Goal: Task Accomplishment & Management: Use online tool/utility

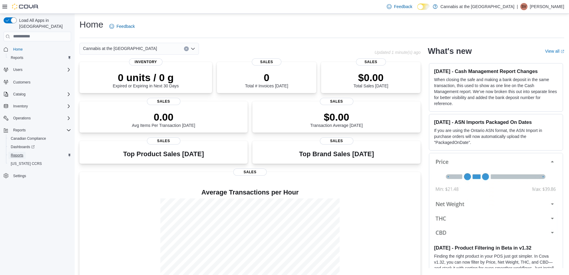
click at [19, 153] on span "Reports" at bounding box center [17, 155] width 13 height 5
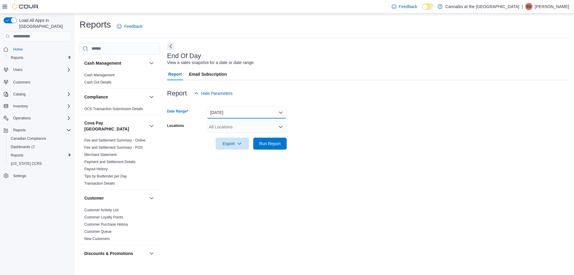
click at [233, 108] on button "[DATE]" at bounding box center [247, 112] width 80 height 12
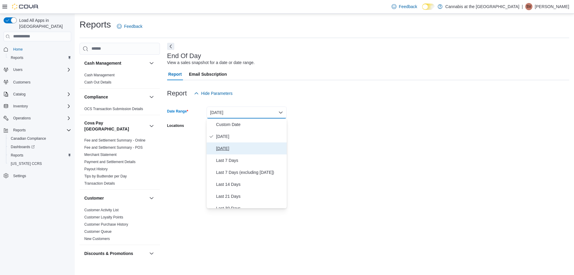
click at [220, 148] on span "[DATE]" at bounding box center [250, 148] width 68 height 7
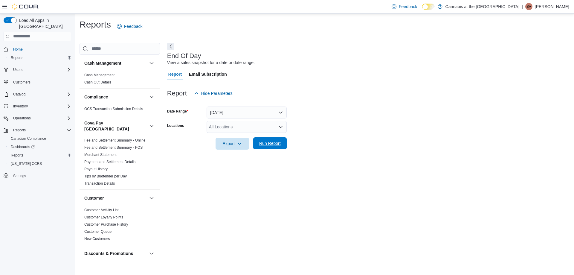
click at [271, 140] on span "Run Report" at bounding box center [270, 143] width 26 height 12
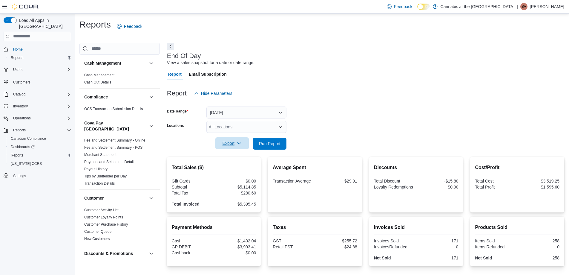
click at [226, 143] on span "Export" at bounding box center [232, 143] width 26 height 12
click at [234, 168] on span "Export to Pdf" at bounding box center [233, 167] width 27 height 5
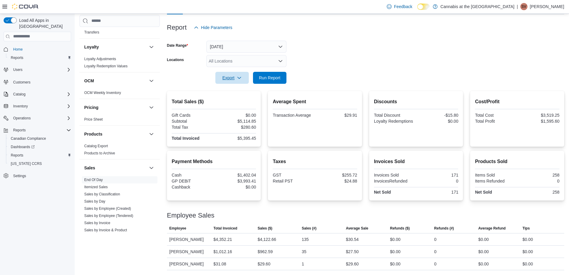
scroll to position [389, 0]
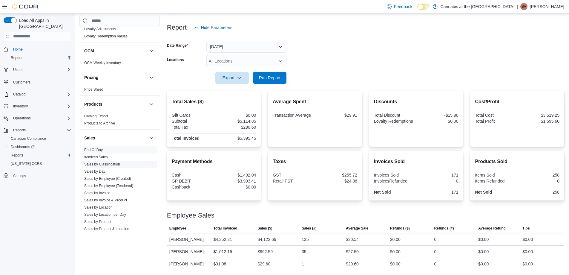
click at [108, 162] on link "Sales by Classification" at bounding box center [102, 164] width 36 height 4
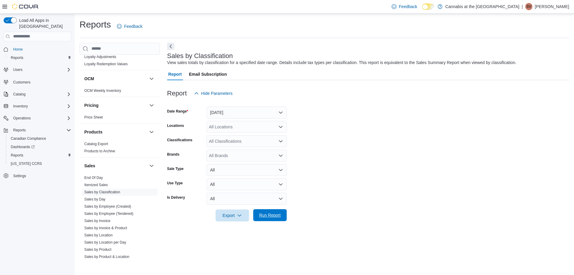
click at [275, 214] on span "Run Report" at bounding box center [270, 215] width 22 height 6
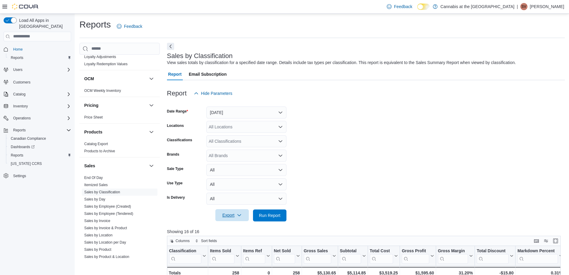
click at [232, 215] on span "Export" at bounding box center [232, 215] width 26 height 12
click at [230, 227] on span "Export to Excel" at bounding box center [233, 227] width 27 height 5
